Goal: Navigation & Orientation: Find specific page/section

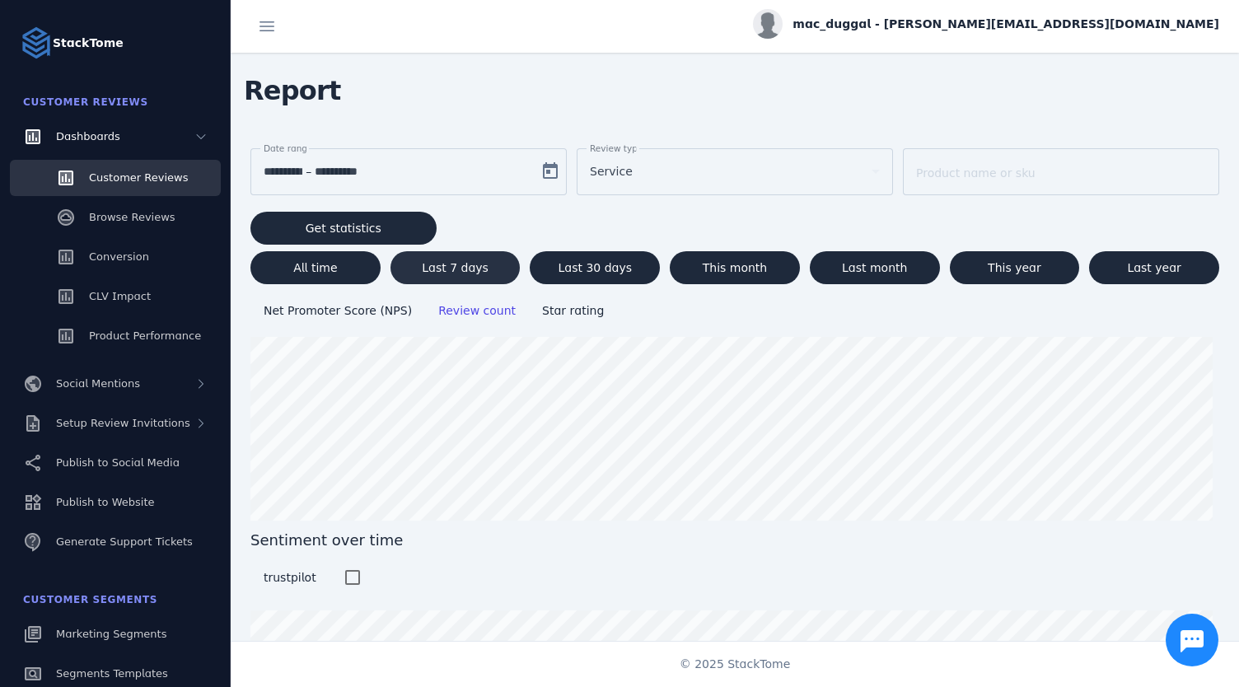
click at [458, 255] on span at bounding box center [455, 268] width 130 height 40
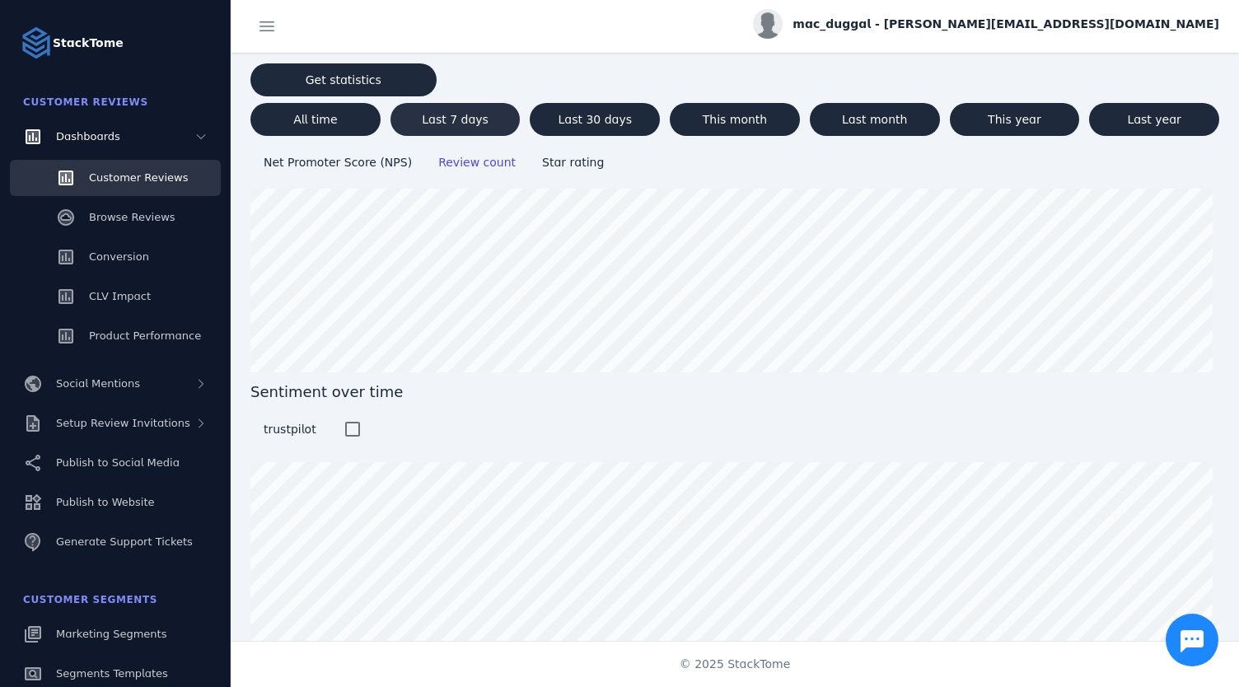
scroll to position [152, 0]
